Goal: Navigation & Orientation: Find specific page/section

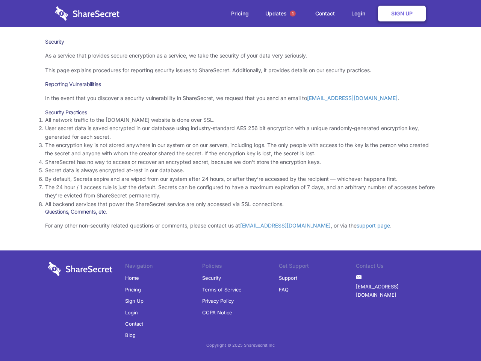
click at [241, 180] on li "By default, Secrets expire and are wiped from our system after 24 hours, or aft…" at bounding box center [240, 179] width 391 height 8
click at [293, 14] on span "1" at bounding box center [293, 14] width 6 height 6
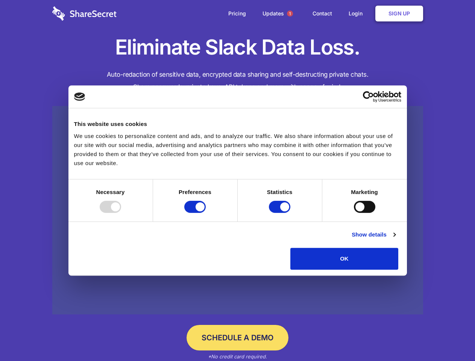
click at [121, 213] on div at bounding box center [110, 207] width 21 height 12
click at [206, 213] on input "Preferences" at bounding box center [194, 207] width 21 height 12
checkbox input "false"
click at [280, 213] on input "Statistics" at bounding box center [279, 207] width 21 height 12
checkbox input "false"
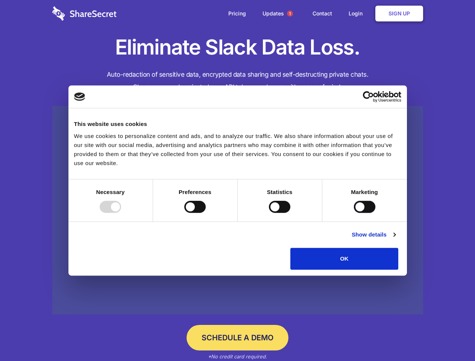
click at [354, 213] on input "Marketing" at bounding box center [364, 207] width 21 height 12
checkbox input "true"
click at [395, 239] on link "Show details" at bounding box center [374, 234] width 44 height 9
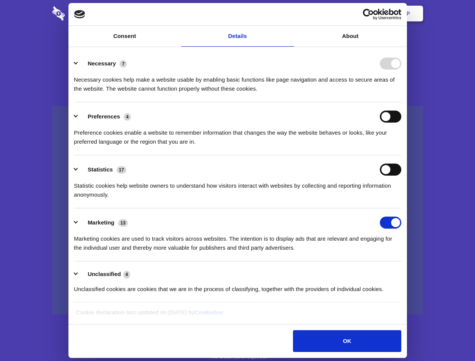
click at [401, 102] on li "Necessary 7 Necessary cookies help make a website usable by enabling basic func…" at bounding box center [237, 75] width 327 height 53
click at [290, 14] on span "1" at bounding box center [290, 14] width 6 height 6
